Goal: Browse casually: Explore the website without a specific task or goal

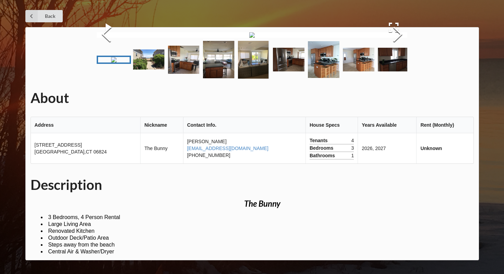
scroll to position [32, 0]
click at [145, 70] on img "Go to Slide 2" at bounding box center [149, 59] width 32 height 20
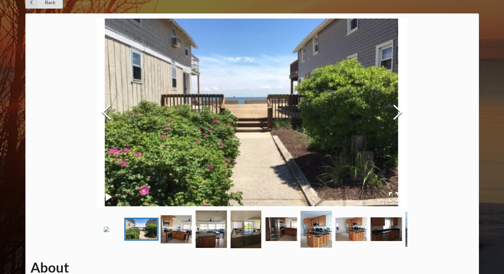
click at [181, 237] on img "Go to Slide 3" at bounding box center [177, 229] width 32 height 28
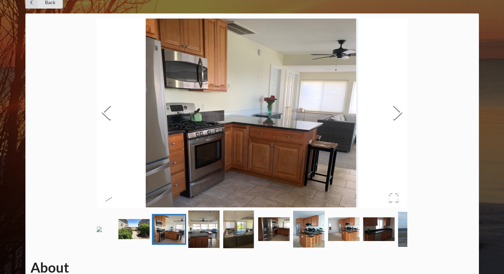
click at [194, 239] on img "Go to Slide 4" at bounding box center [204, 228] width 32 height 37
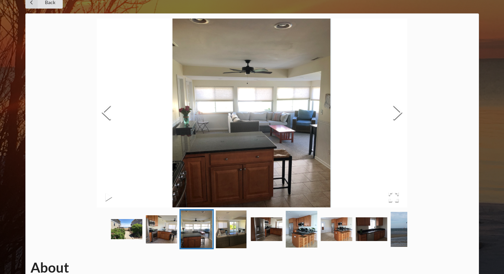
click at [235, 241] on img "Go to Slide 5" at bounding box center [232, 229] width 32 height 38
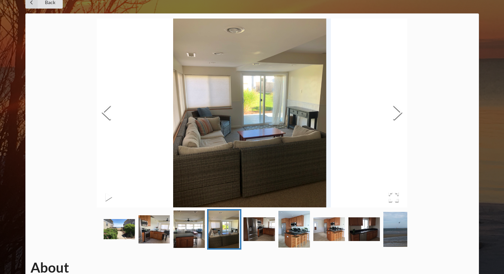
click at [247, 241] on img "Go to Slide 6" at bounding box center [260, 229] width 32 height 24
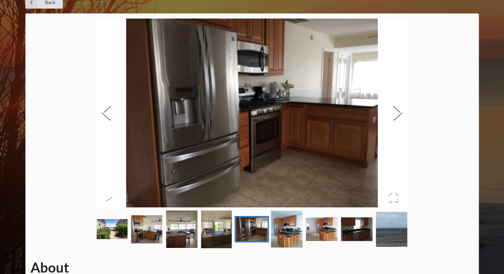
click at [279, 244] on img "Go to Slide 7" at bounding box center [287, 229] width 32 height 37
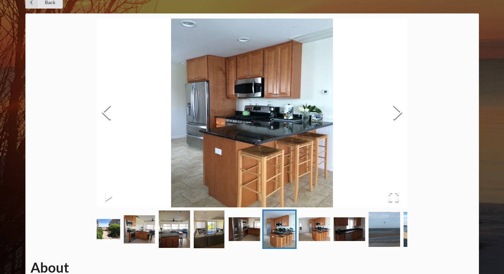
click at [305, 241] on img "Go to Slide 8" at bounding box center [315, 229] width 32 height 24
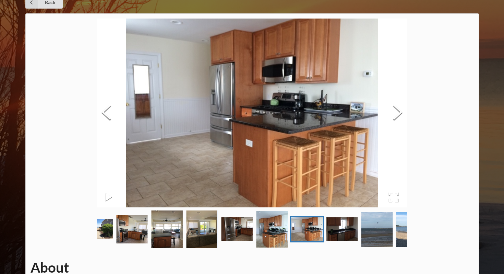
click at [345, 240] on img "Go to Slide 9" at bounding box center [343, 229] width 32 height 24
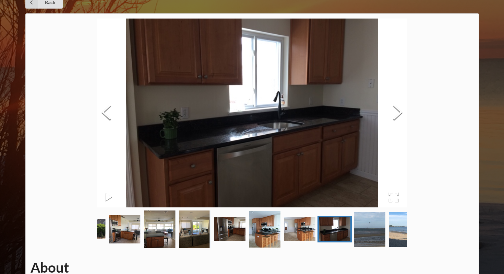
click at [367, 242] on img "Go to Slide 10" at bounding box center [370, 229] width 32 height 35
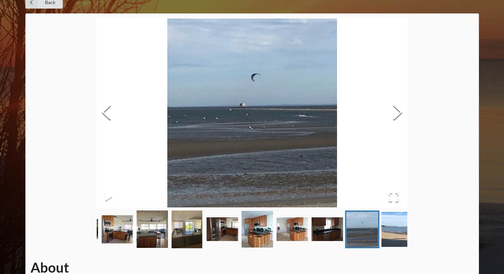
click at [389, 245] on img "Go to Slide 11" at bounding box center [398, 229] width 32 height 35
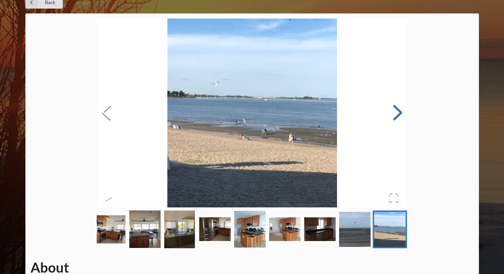
click at [401, 111] on button "Next Slide" at bounding box center [397, 113] width 19 height 62
